Goal: Navigation & Orientation: Find specific page/section

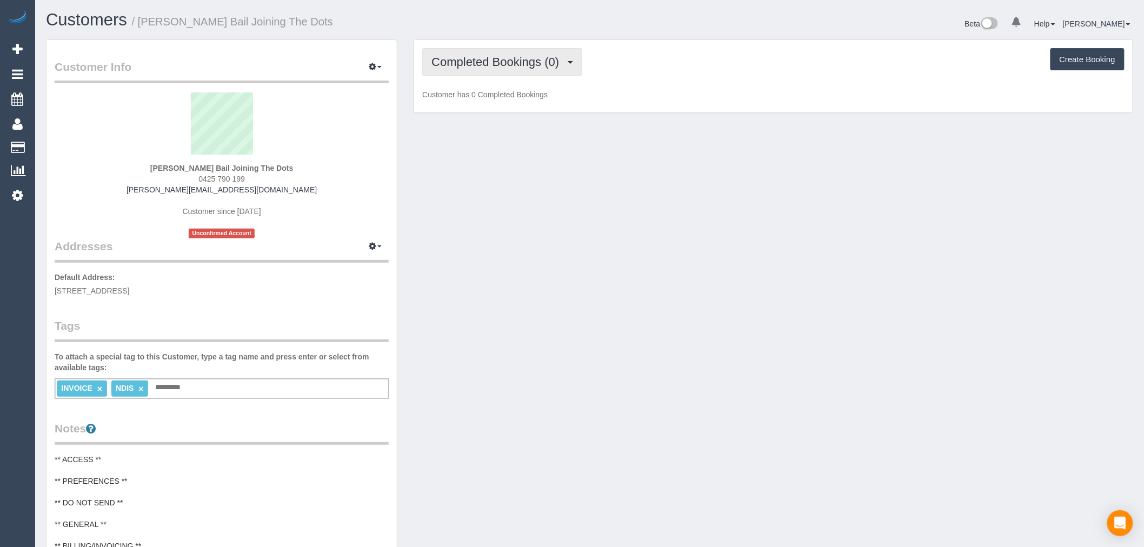
click at [488, 49] on div "Completed Bookings (0) Completed Bookings (0) Upcoming Bookings (0) Cancelled B…" at bounding box center [773, 76] width 719 height 73
click at [496, 65] on span "Completed Bookings (0)" at bounding box center [498, 62] width 133 height 14
click at [507, 110] on link "Cancelled Bookings (1)" at bounding box center [479, 115] width 112 height 14
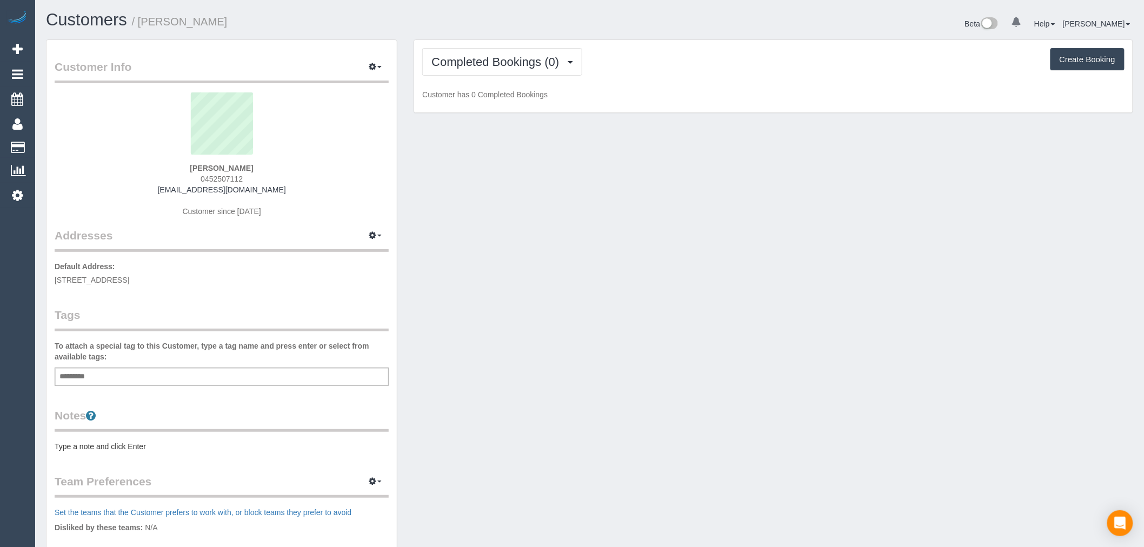
click at [347, 160] on sui-profile-pic at bounding box center [222, 127] width 318 height 70
click at [513, 65] on span "Completed Bookings (0)" at bounding box center [498, 62] width 133 height 14
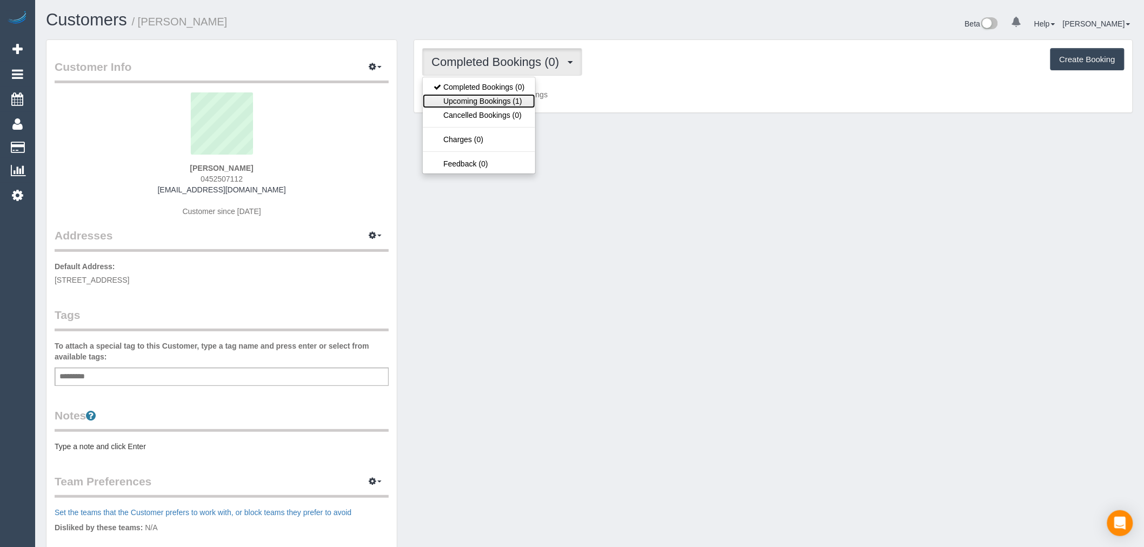
click at [517, 105] on link "Upcoming Bookings (1)" at bounding box center [479, 101] width 112 height 14
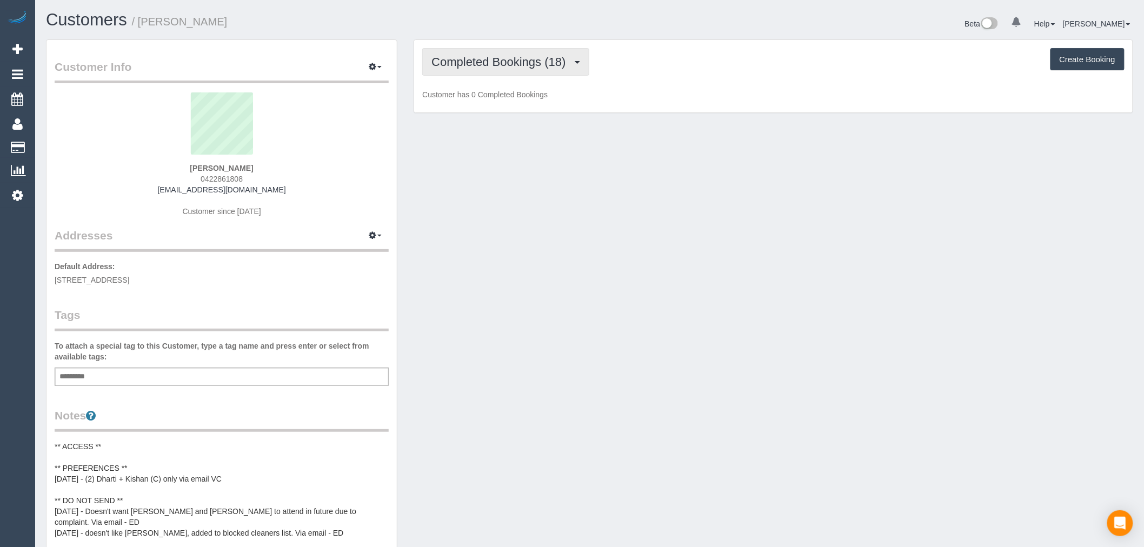
click at [571, 65] on span "Completed Bookings (18)" at bounding box center [502, 62] width 140 height 14
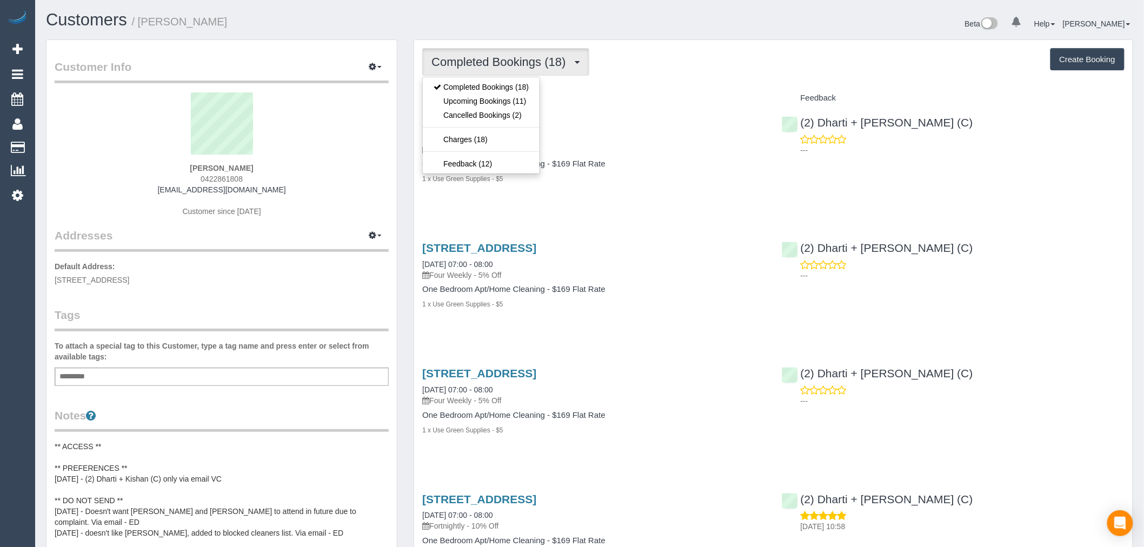
click at [634, 65] on div "Completed Bookings (18) Completed Bookings (18) Upcoming Bookings (11) Cancelle…" at bounding box center [773, 62] width 702 height 28
